Goal: Information Seeking & Learning: Learn about a topic

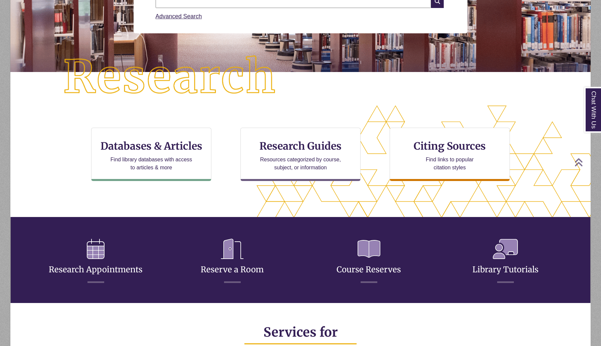
scroll to position [125, 0]
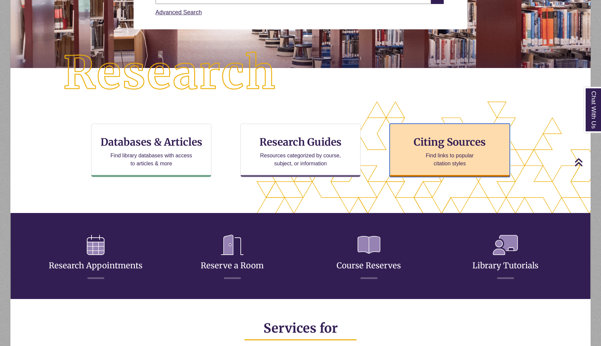
click at [472, 150] on div "Citing Sources Find links to popular citation styles" at bounding box center [449, 150] width 120 height 53
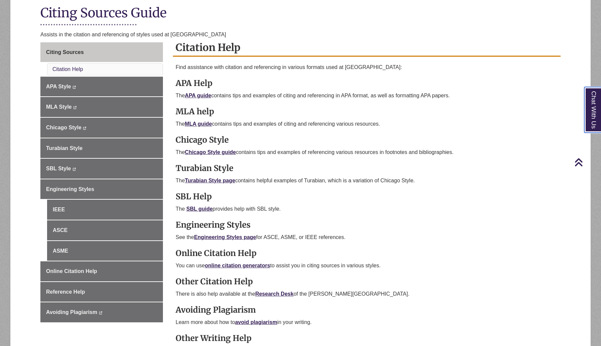
scroll to position [155, 0]
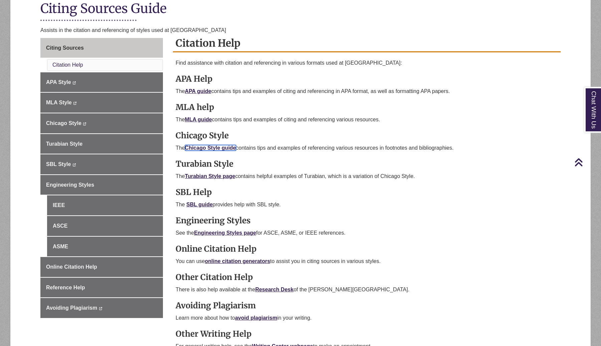
click at [231, 146] on link "Chicago Style guide" at bounding box center [210, 148] width 51 height 6
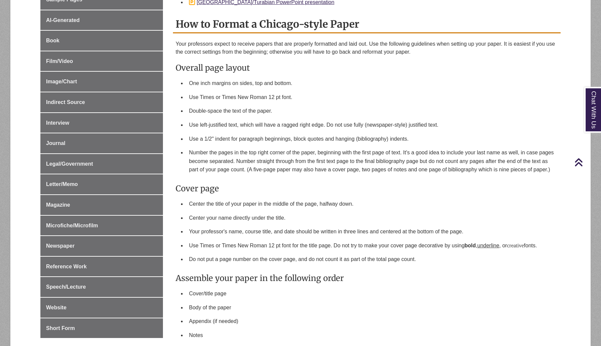
scroll to position [262, 0]
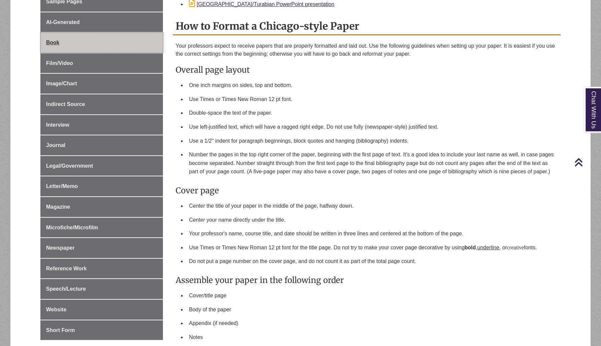
click at [53, 40] on span "Book" at bounding box center [52, 43] width 13 height 6
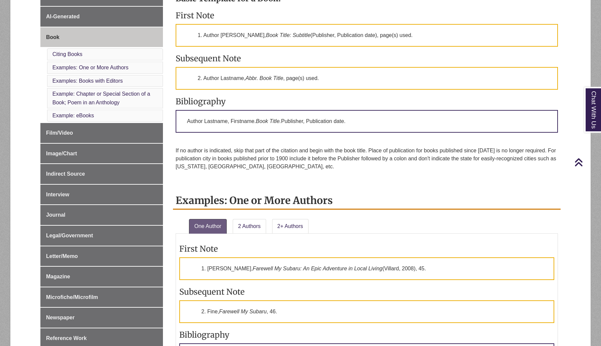
scroll to position [220, 0]
